Goal: Entertainment & Leisure: Consume media (video, audio)

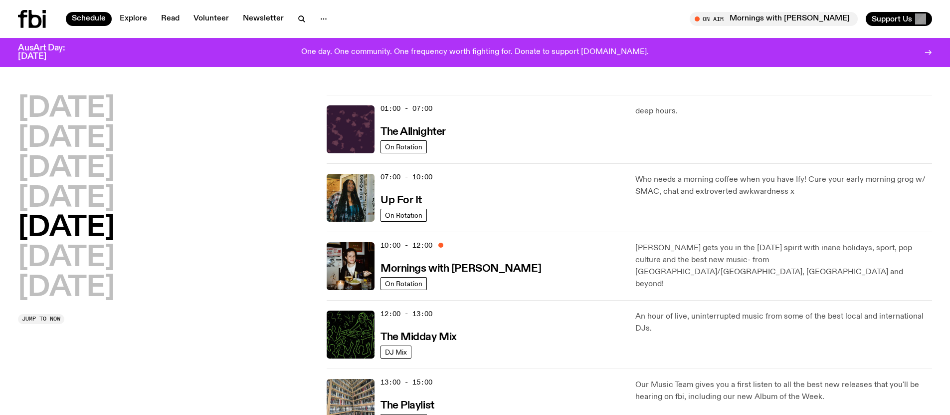
click at [51, 298] on h2 "[DATE]" at bounding box center [66, 288] width 97 height 28
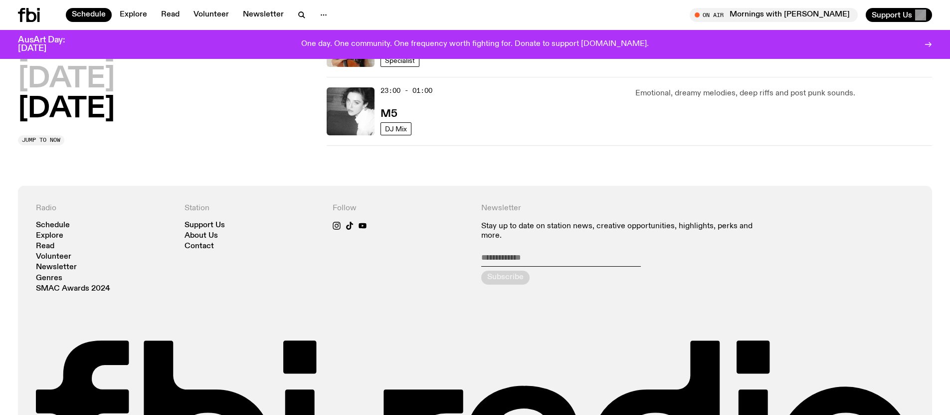
scroll to position [829, 0]
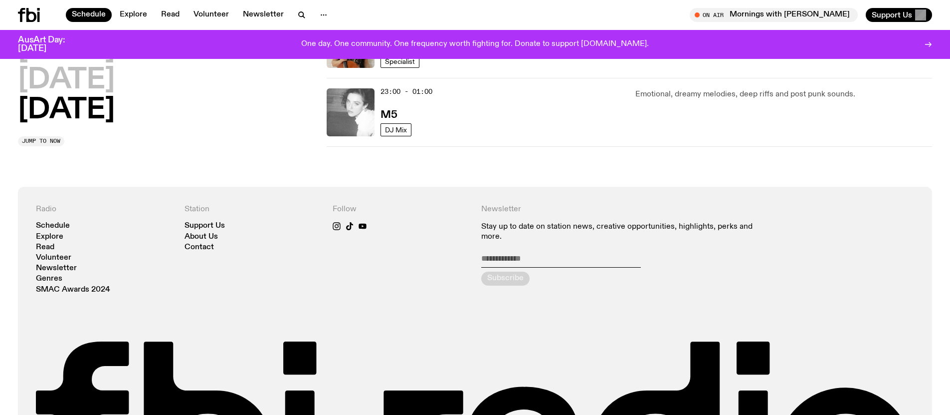
click at [330, 122] on img at bounding box center [351, 112] width 48 height 48
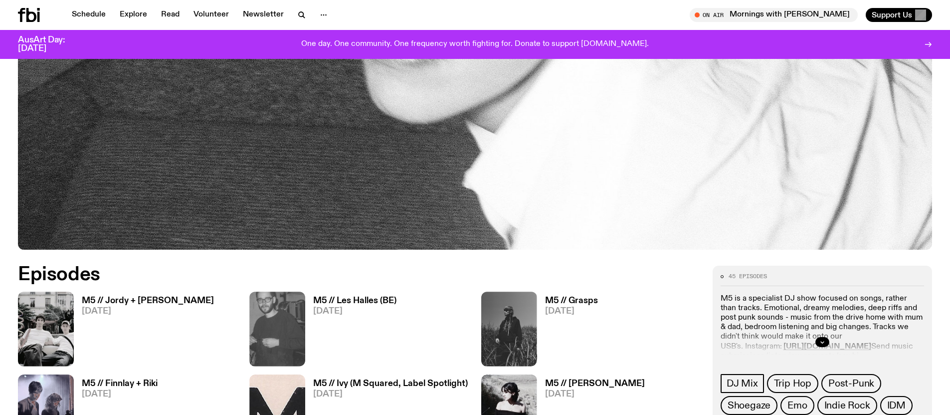
scroll to position [510, 0]
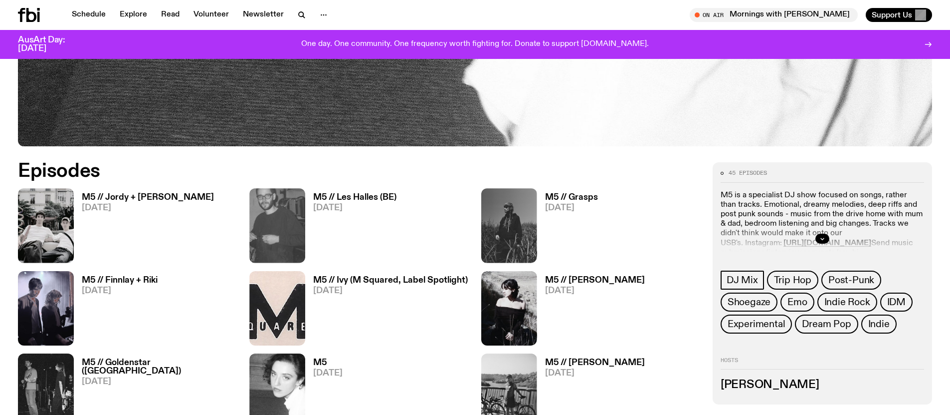
click at [31, 208] on img at bounding box center [46, 225] width 56 height 74
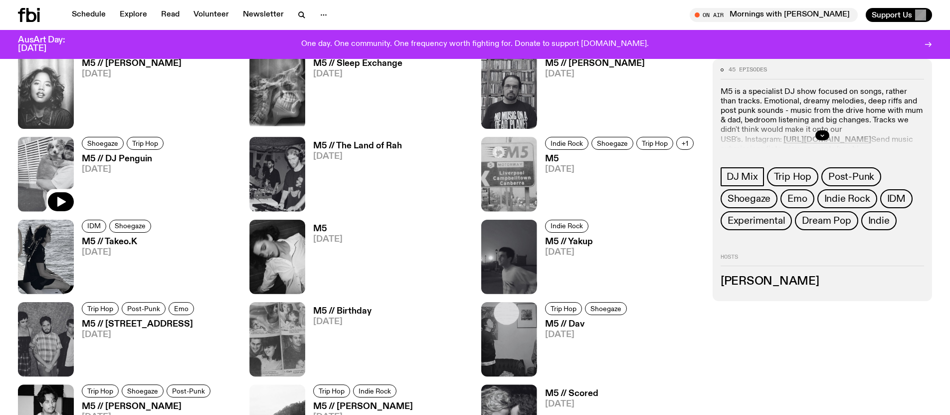
scroll to position [1313, 0]
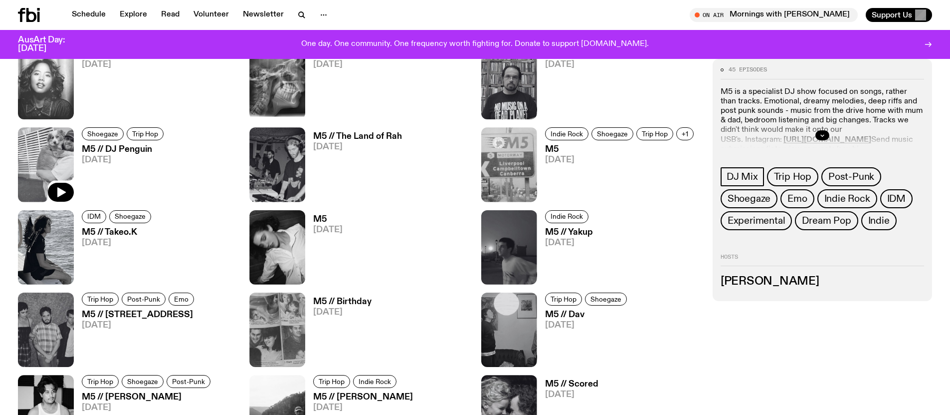
click at [48, 141] on img at bounding box center [46, 164] width 56 height 74
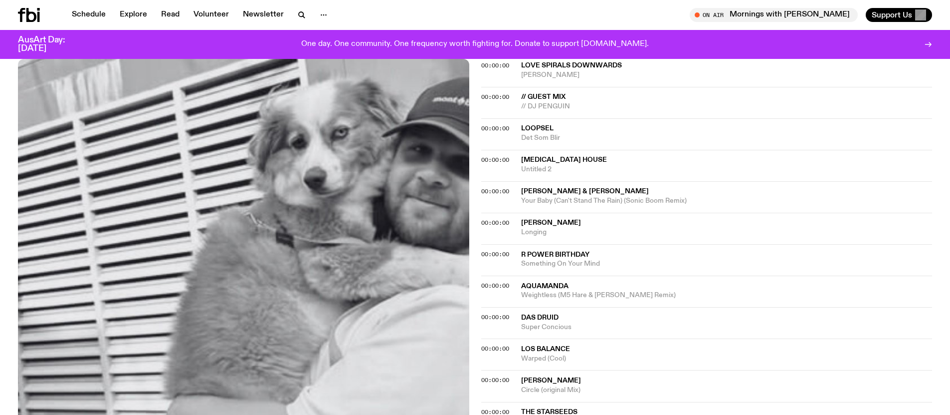
scroll to position [594, 0]
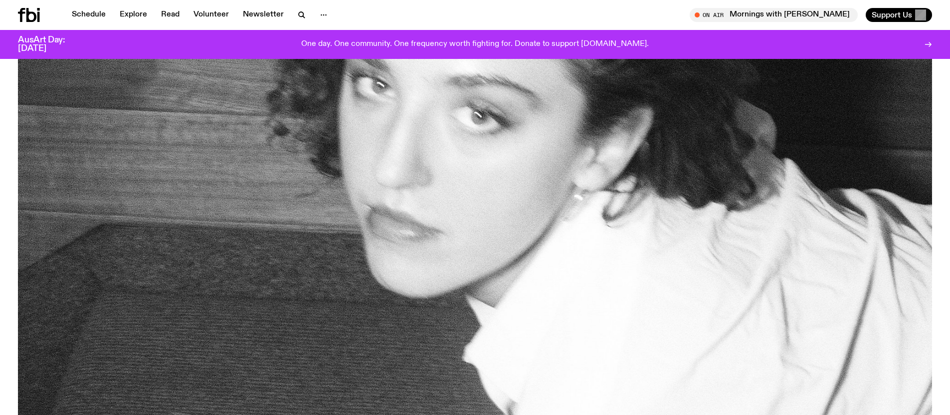
scroll to position [393, 0]
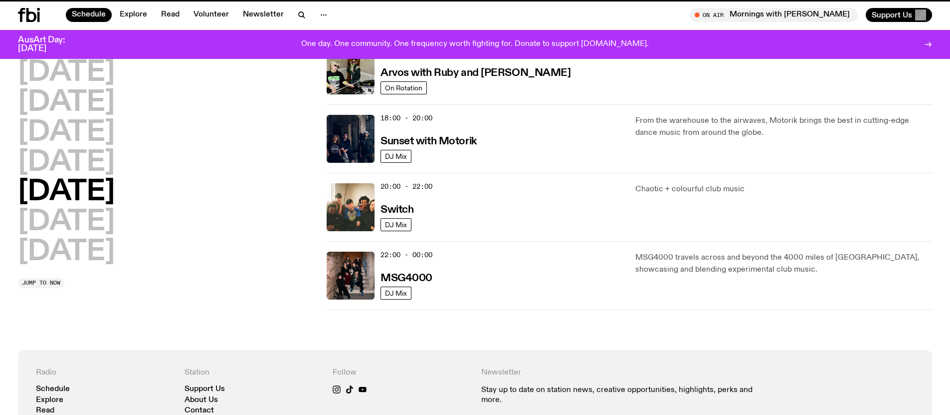
scroll to position [731, 0]
